Goal: Task Accomplishment & Management: Complete application form

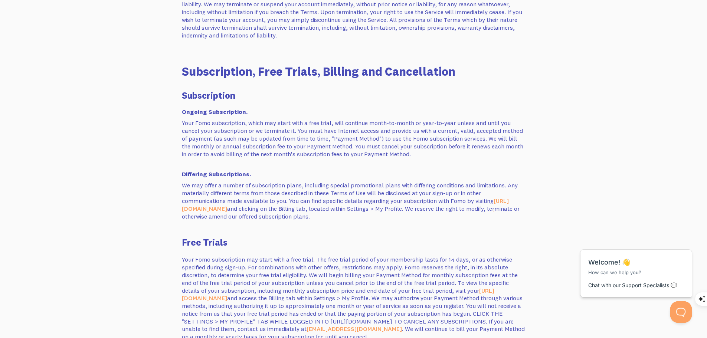
scroll to position [257, 0]
click at [194, 206] on link "[URL][DOMAIN_NAME]" at bounding box center [345, 203] width 327 height 15
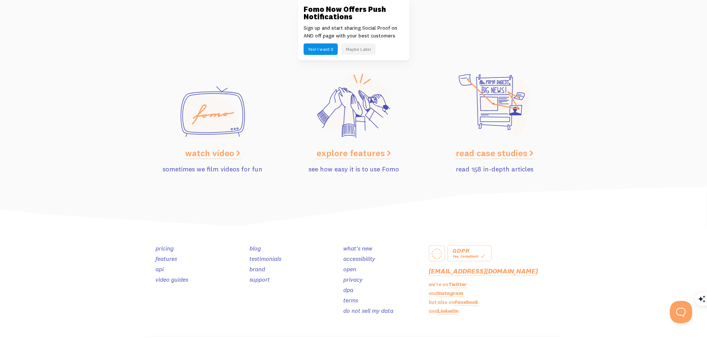
scroll to position [3722, 0]
